Goal: Information Seeking & Learning: Find specific fact

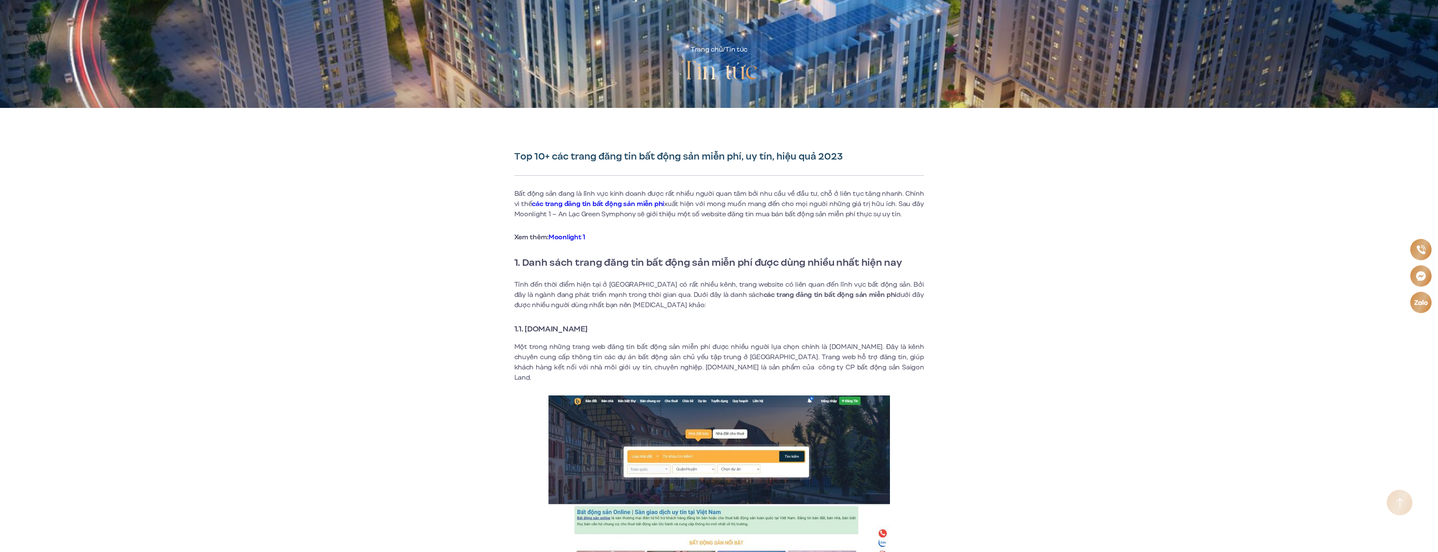
scroll to position [174, 0]
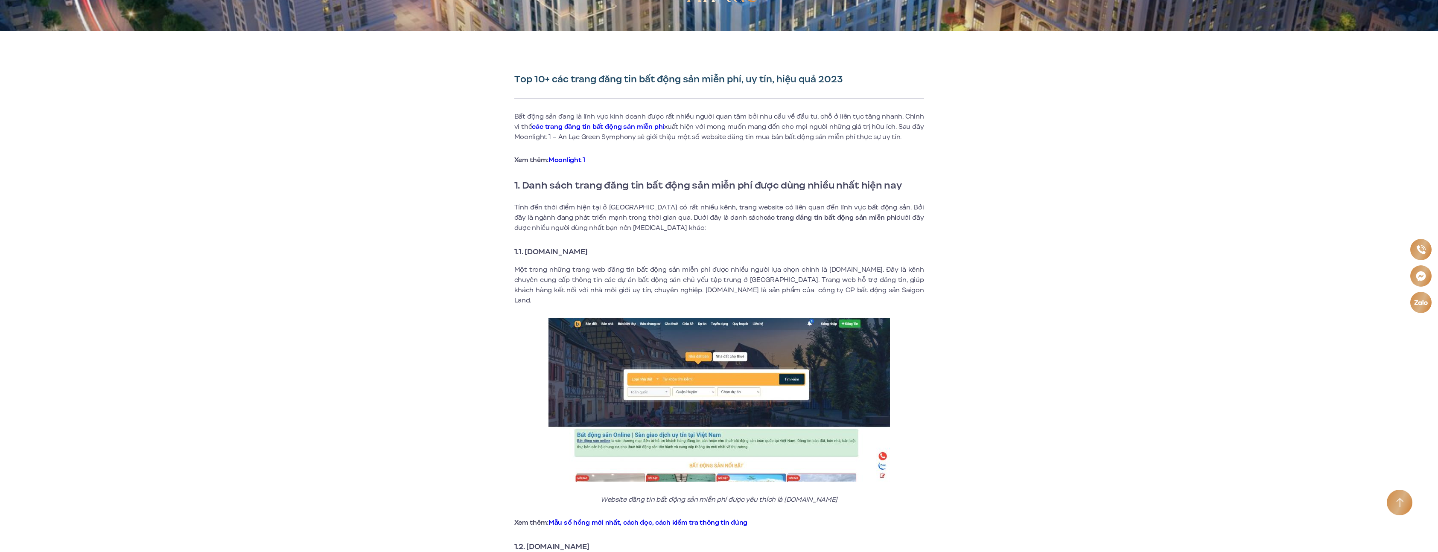
drag, startPoint x: 526, startPoint y: 251, endPoint x: 611, endPoint y: 251, distance: 84.9
click at [611, 251] on h3 "1.1. [DOMAIN_NAME]" at bounding box center [719, 252] width 410 height 12
copy strong "[DOMAIN_NAME]"
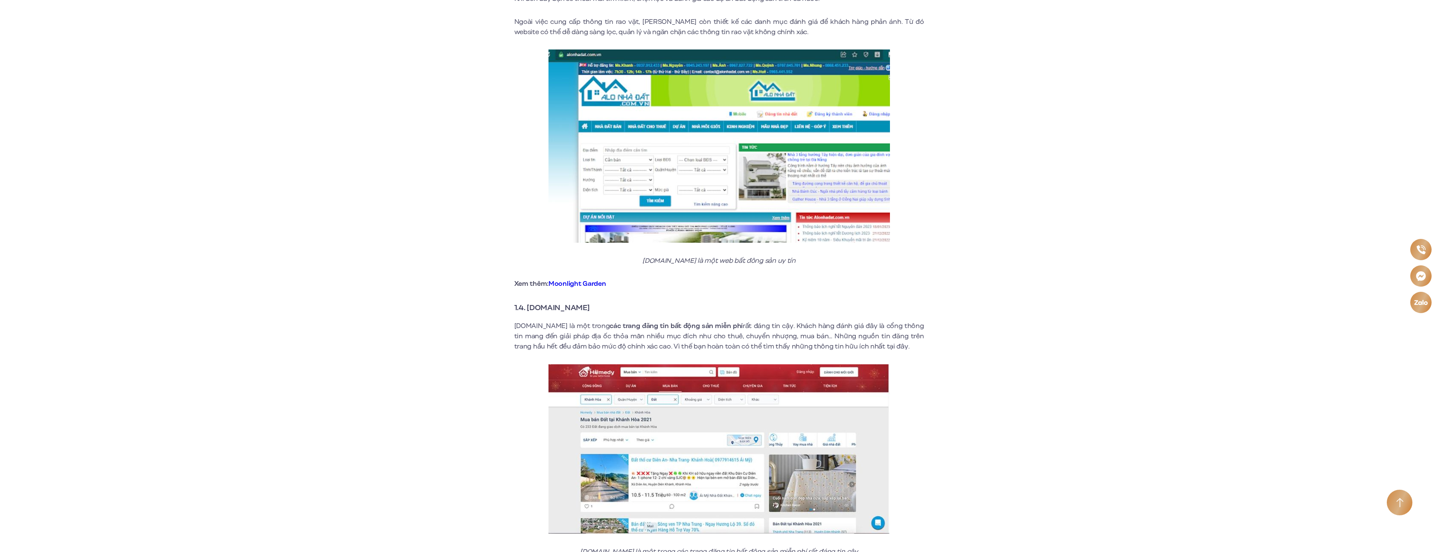
scroll to position [1073, 0]
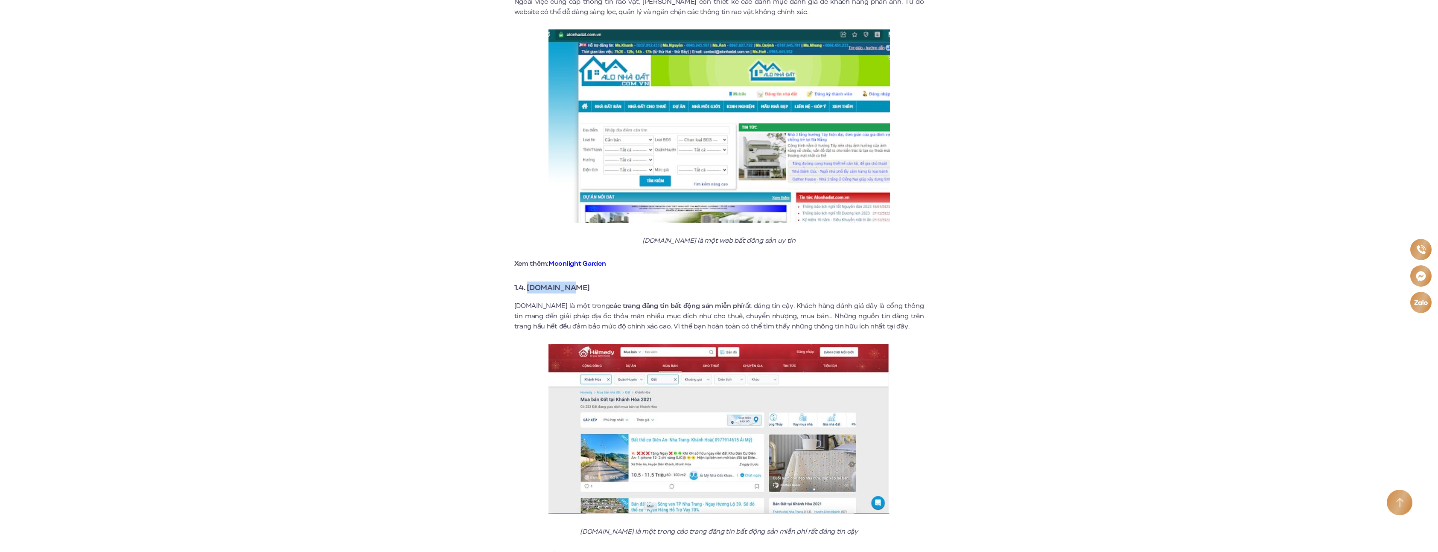
drag, startPoint x: 528, startPoint y: 277, endPoint x: 574, endPoint y: 279, distance: 45.3
click at [574, 282] on strong "1.4. [DOMAIN_NAME]" at bounding box center [552, 287] width 76 height 11
copy strong "[DOMAIN_NAME]"
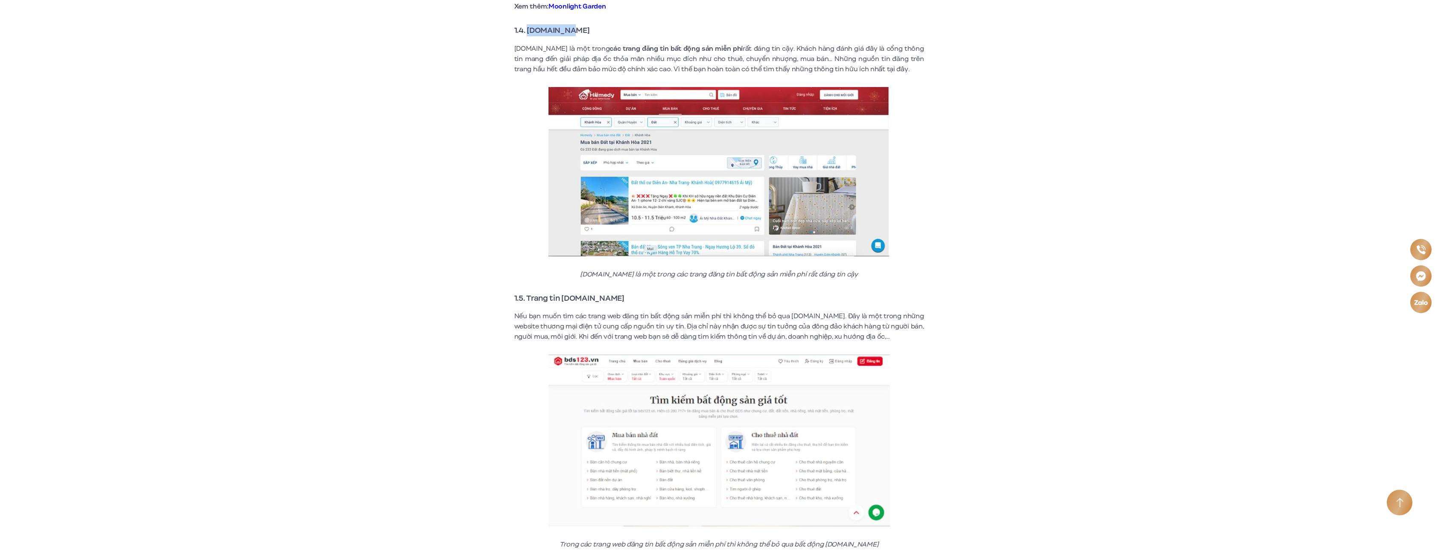
scroll to position [1346, 0]
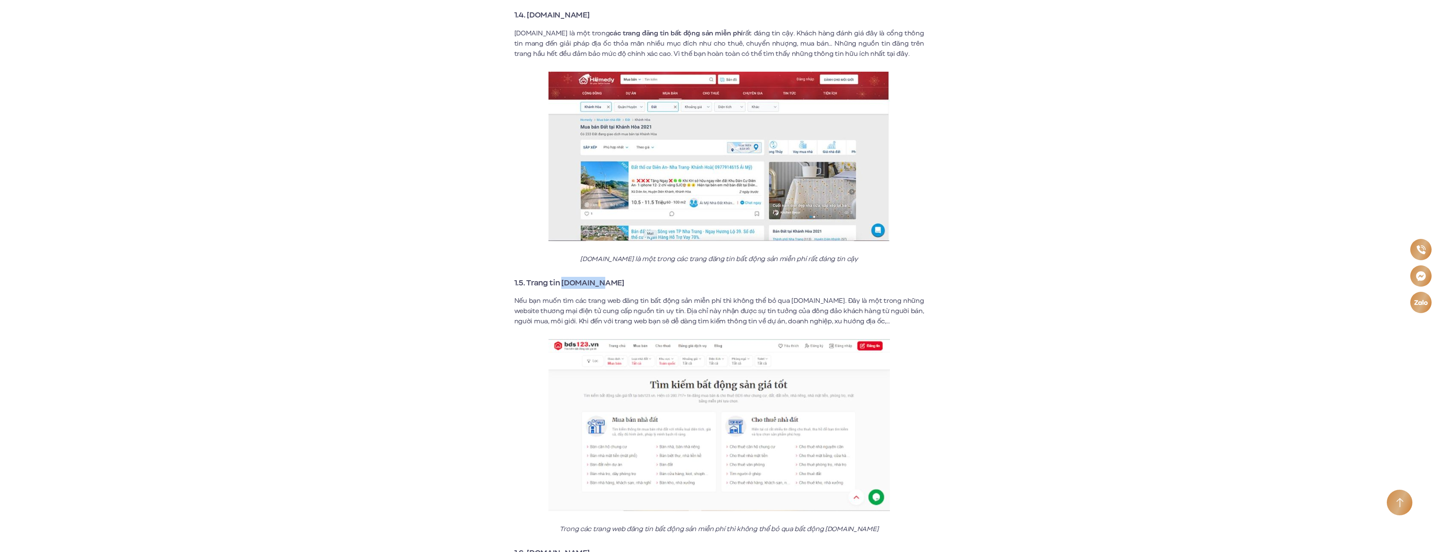
drag, startPoint x: 563, startPoint y: 272, endPoint x: 629, endPoint y: 276, distance: 65.8
click at [629, 277] on h3 "1.5. Trang tin [DOMAIN_NAME]" at bounding box center [719, 283] width 410 height 12
copy strong "[DOMAIN_NAME]"
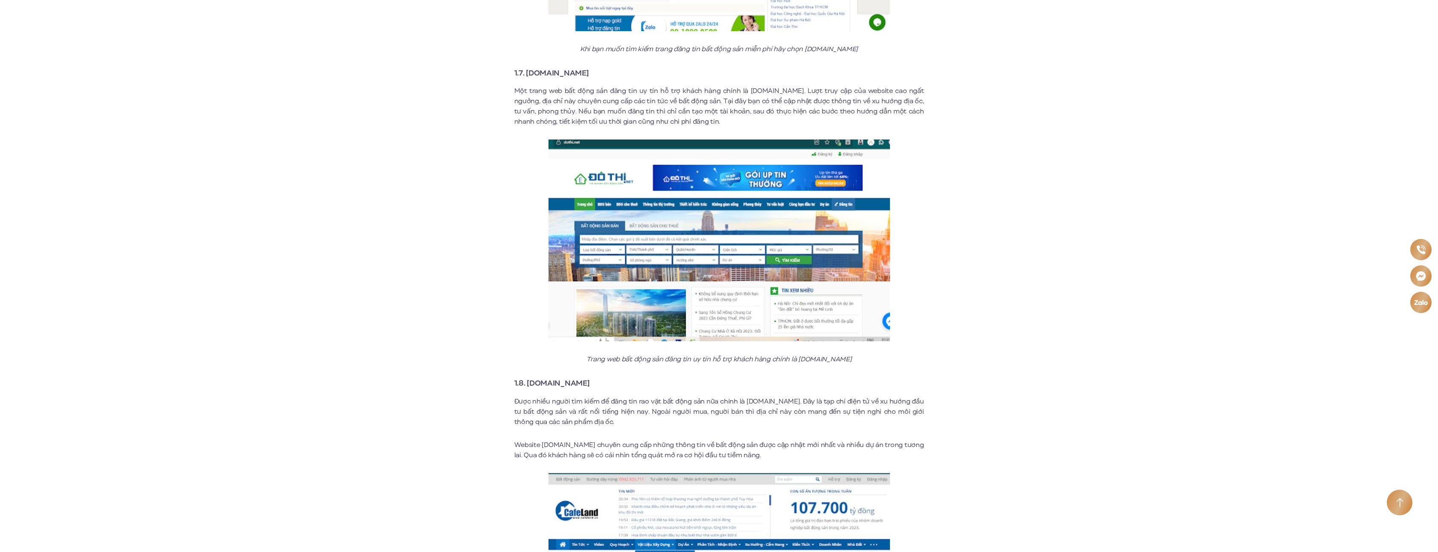
scroll to position [2310, 0]
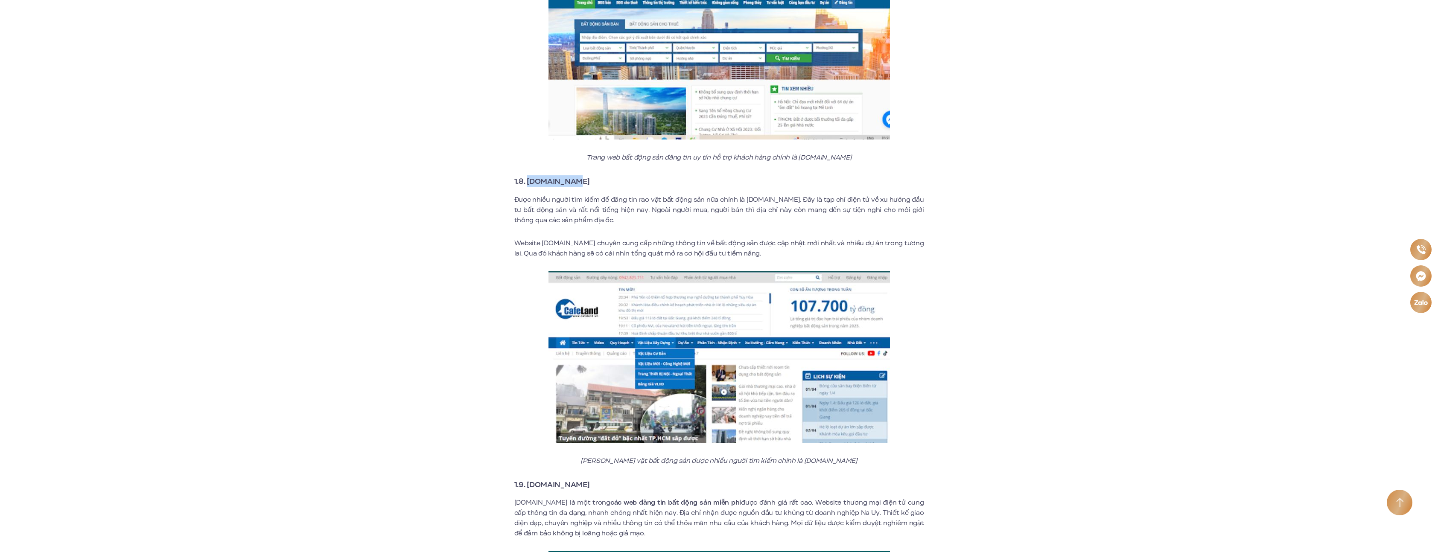
drag, startPoint x: 528, startPoint y: 170, endPoint x: 585, endPoint y: 169, distance: 56.4
click at [585, 175] on h3 "1.8. [DOMAIN_NAME]" at bounding box center [719, 181] width 410 height 12
copy strong "[DOMAIN_NAME]"
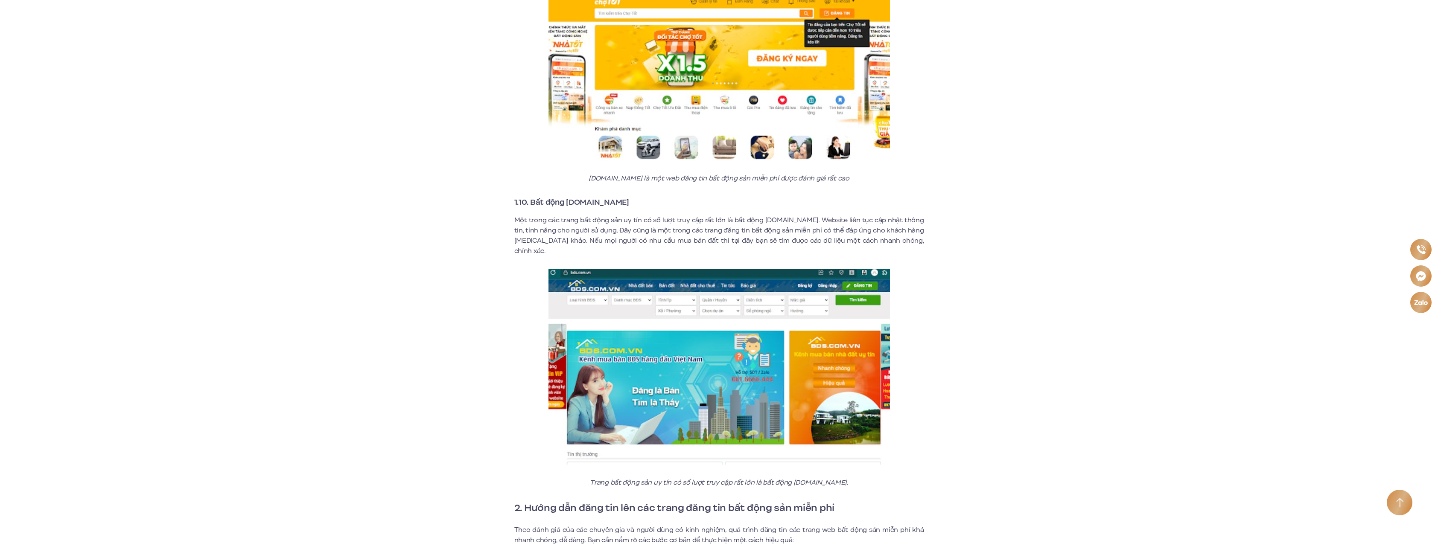
scroll to position [2891, 0]
